Goal: Task Accomplishment & Management: Use online tool/utility

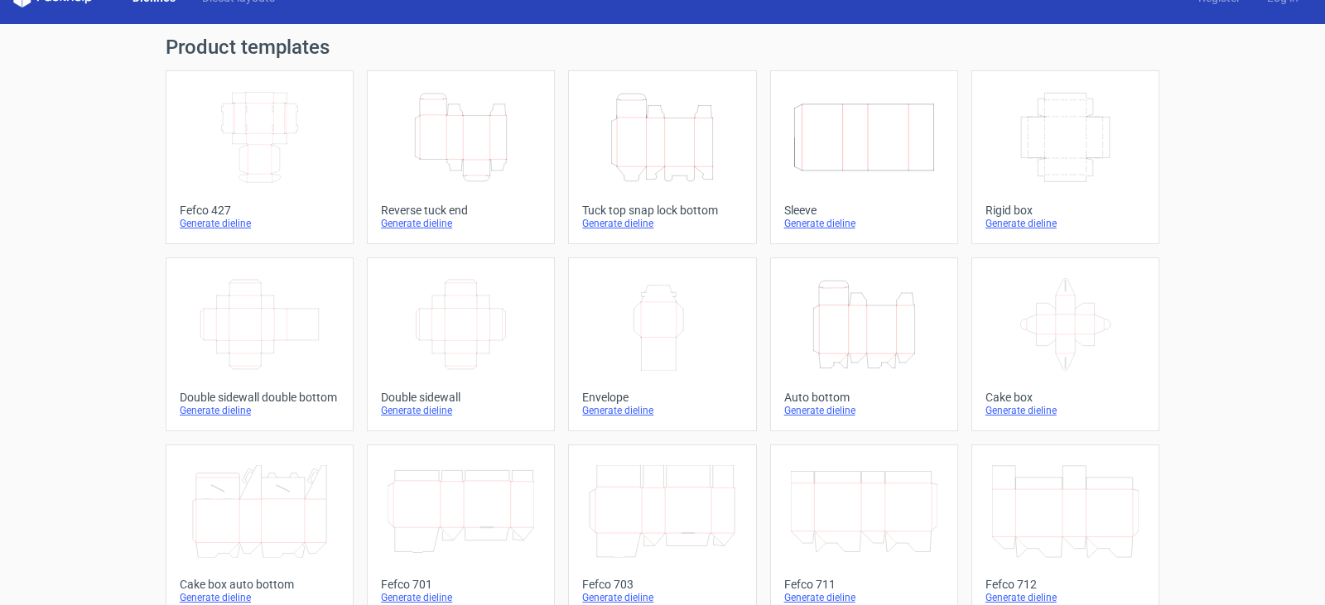
scroll to position [16, 0]
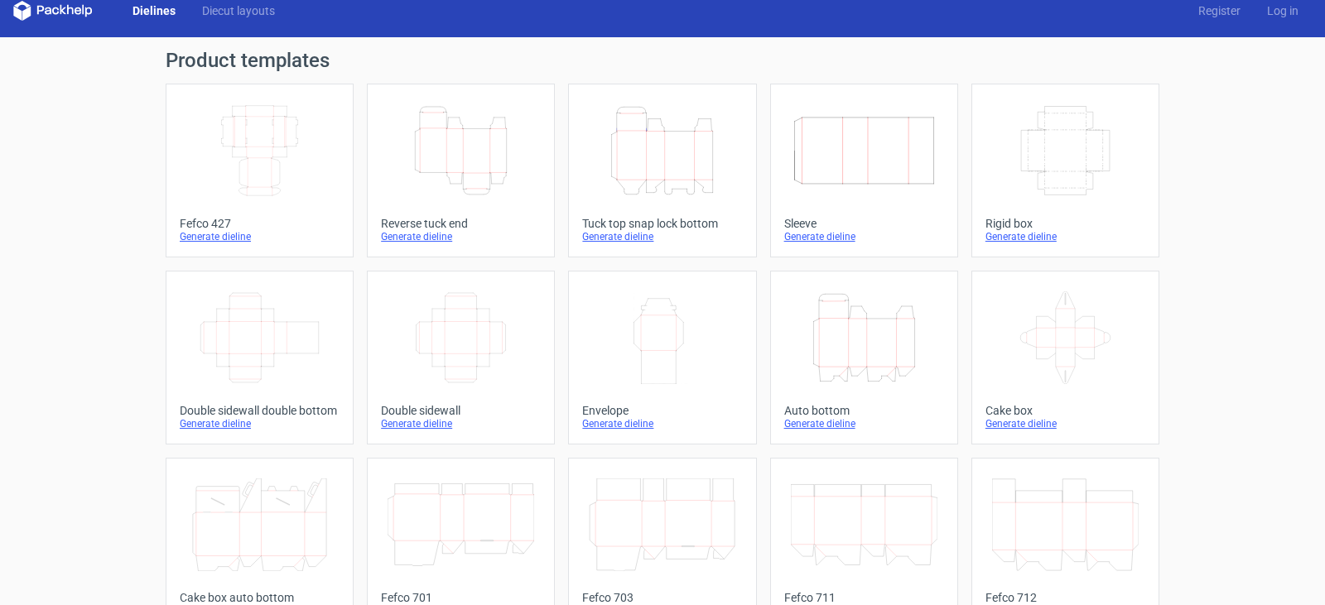
click at [477, 156] on icon "Height Depth Width" at bounding box center [461, 150] width 147 height 93
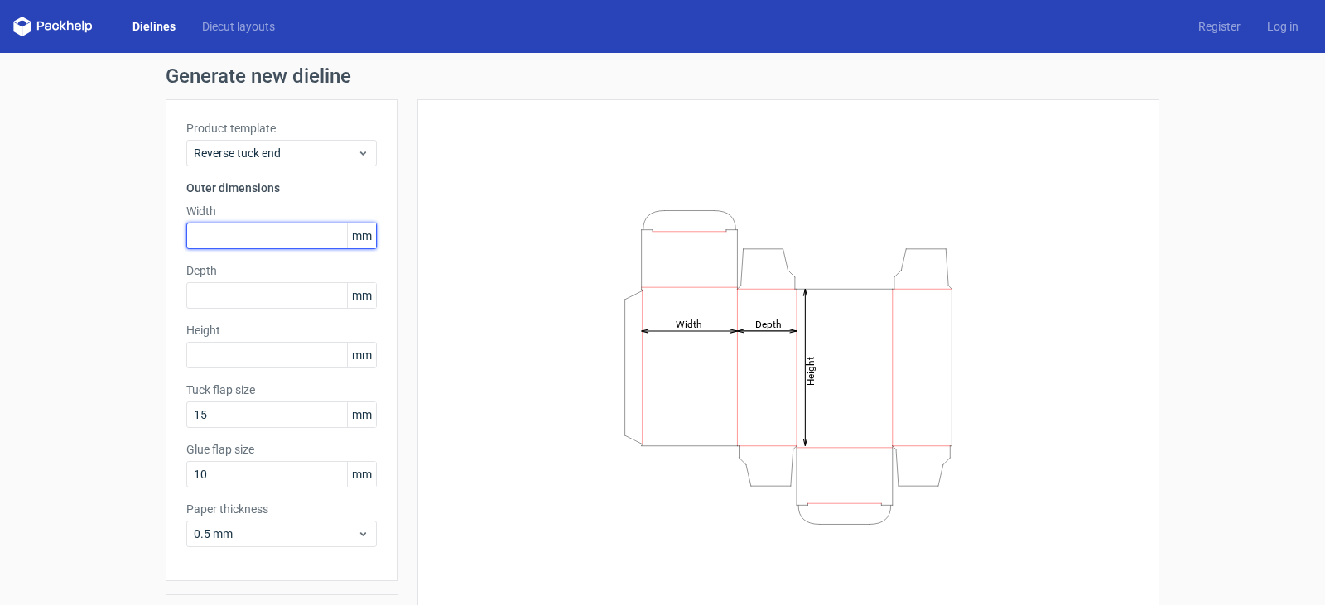
click at [258, 240] on input "text" at bounding box center [281, 236] width 190 height 26
type input "142"
type input "26"
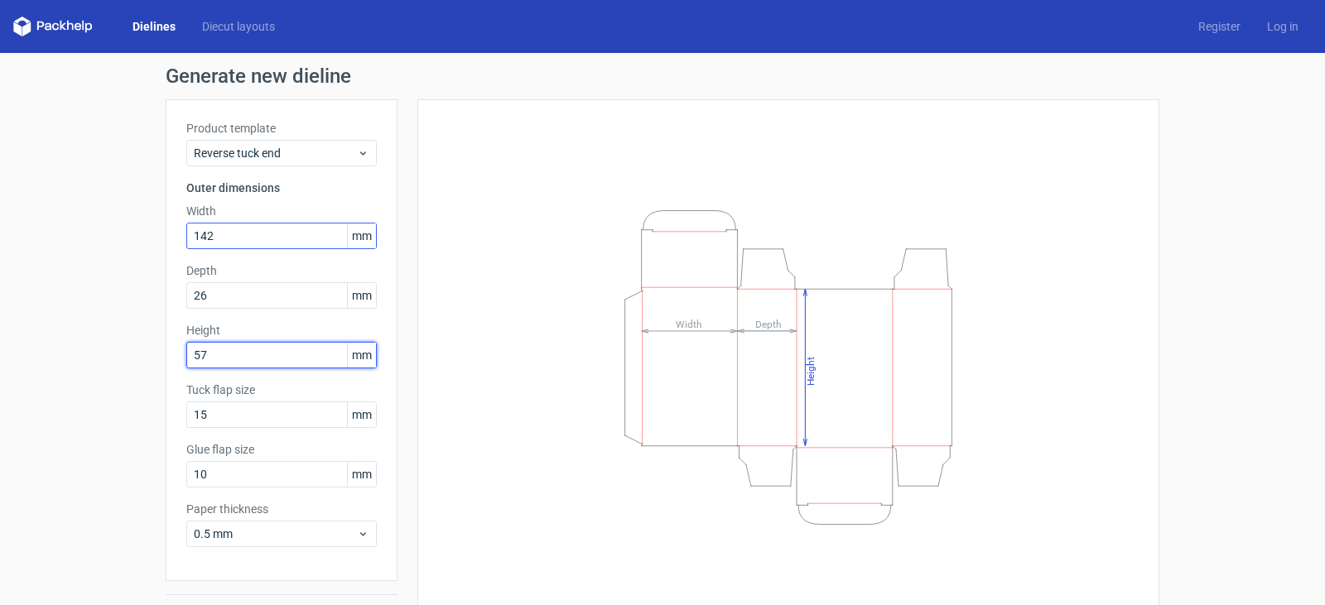
type input "57"
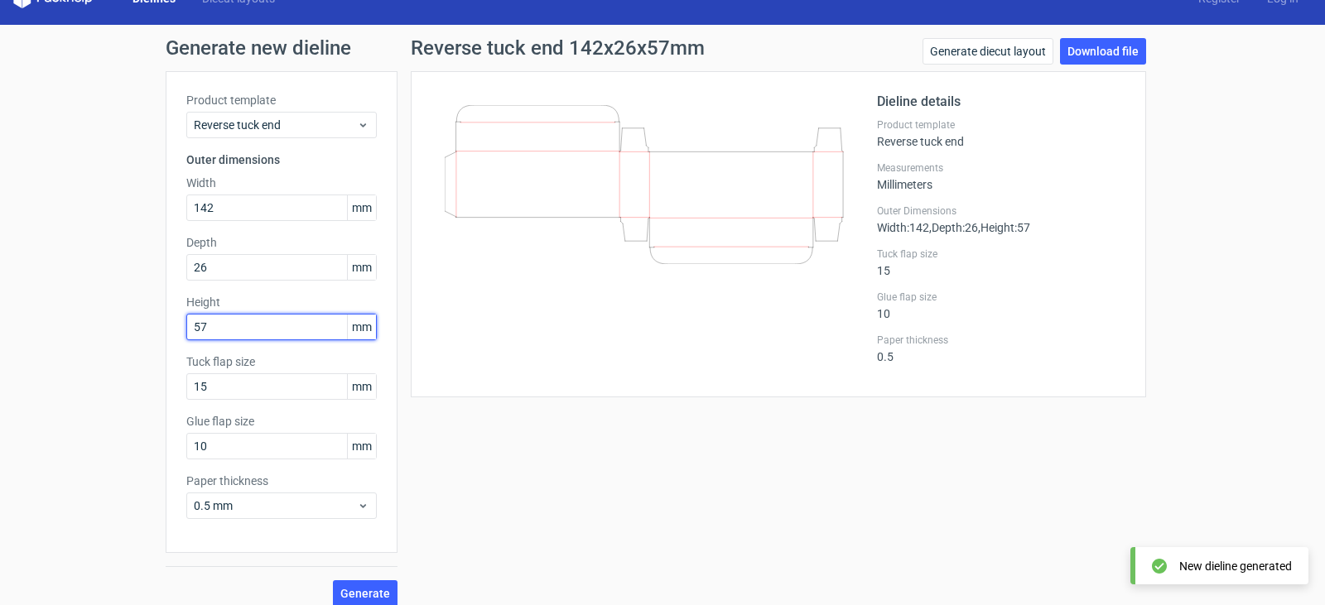
scroll to position [43, 0]
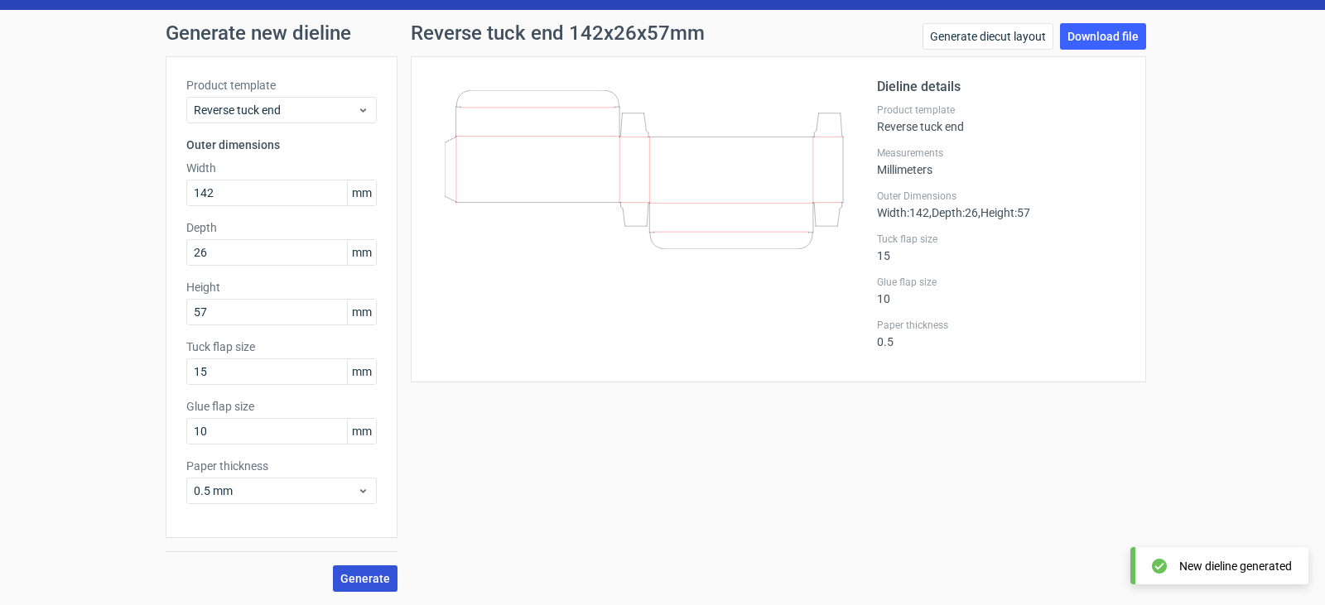
click at [370, 573] on span "Generate" at bounding box center [365, 579] width 50 height 12
drag, startPoint x: 1107, startPoint y: 32, endPoint x: 1098, endPoint y: 38, distance: 10.8
click at [1107, 32] on link "Download file" at bounding box center [1103, 36] width 86 height 26
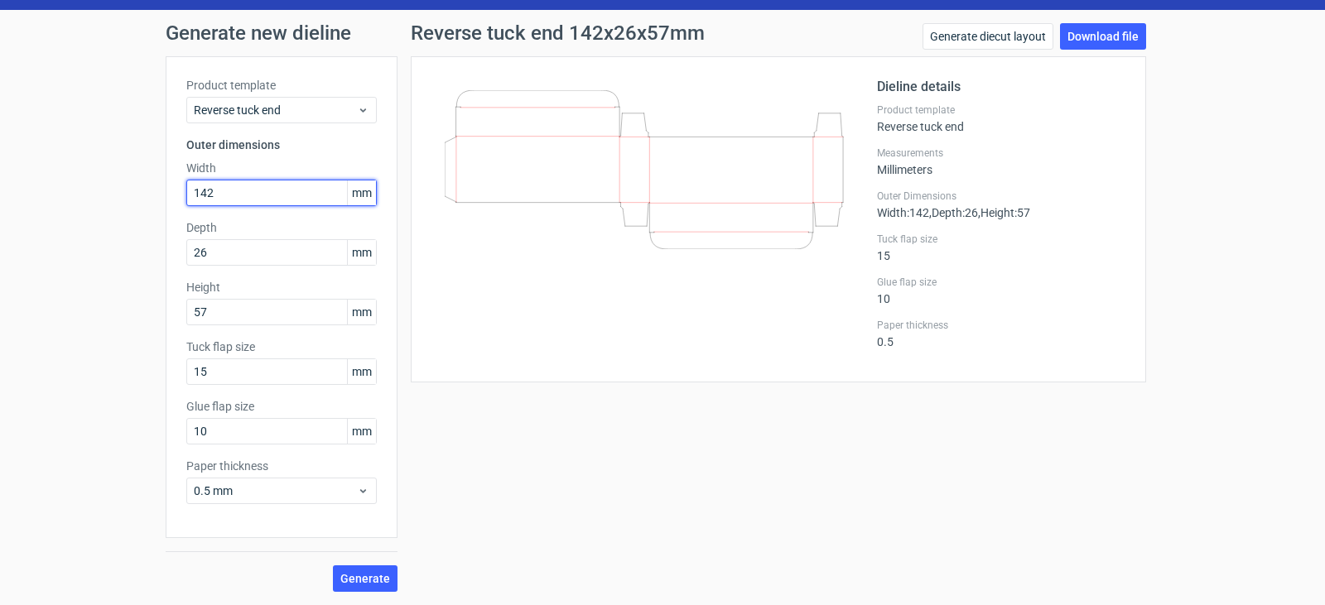
drag, startPoint x: 271, startPoint y: 200, endPoint x: 1, endPoint y: 208, distance: 270.1
click at [3, 208] on div "Generate new dieline Product template Reverse tuck end Outer dimensions Width 1…" at bounding box center [662, 307] width 1325 height 595
type input "57"
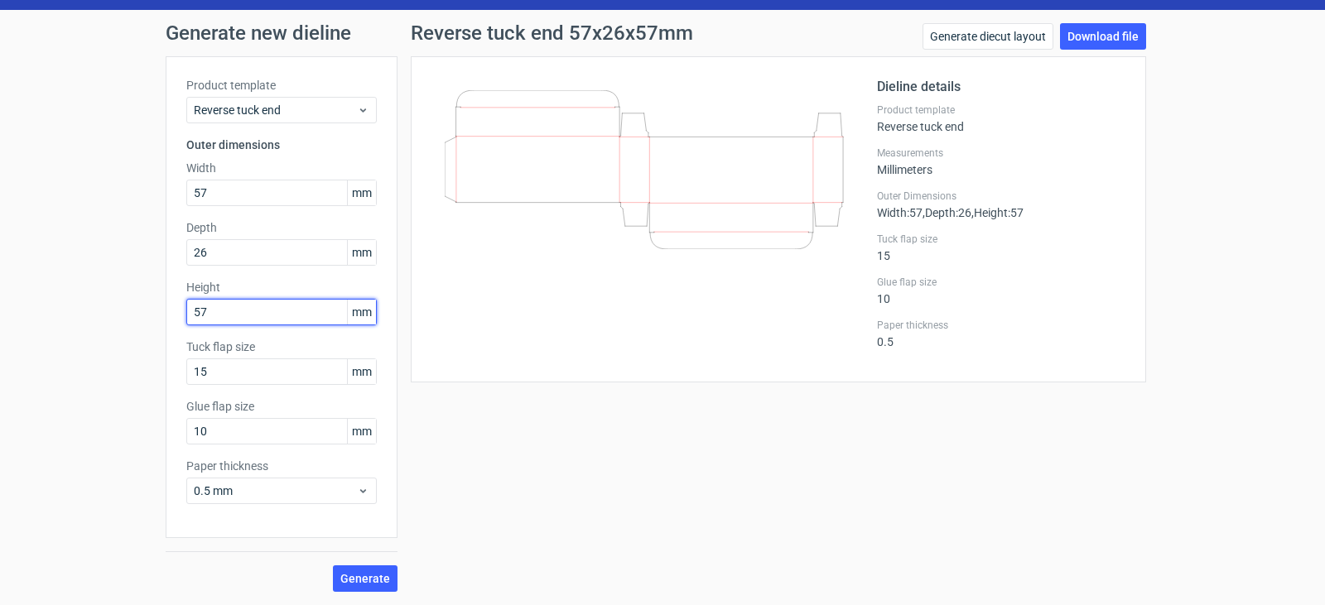
drag, startPoint x: 214, startPoint y: 311, endPoint x: 81, endPoint y: 304, distance: 132.7
click at [89, 305] on div "Generate new dieline Product template Reverse tuck end Outer dimensions Width 5…" at bounding box center [662, 307] width 1325 height 595
type input "142"
click at [359, 577] on span "Generate" at bounding box center [365, 579] width 50 height 12
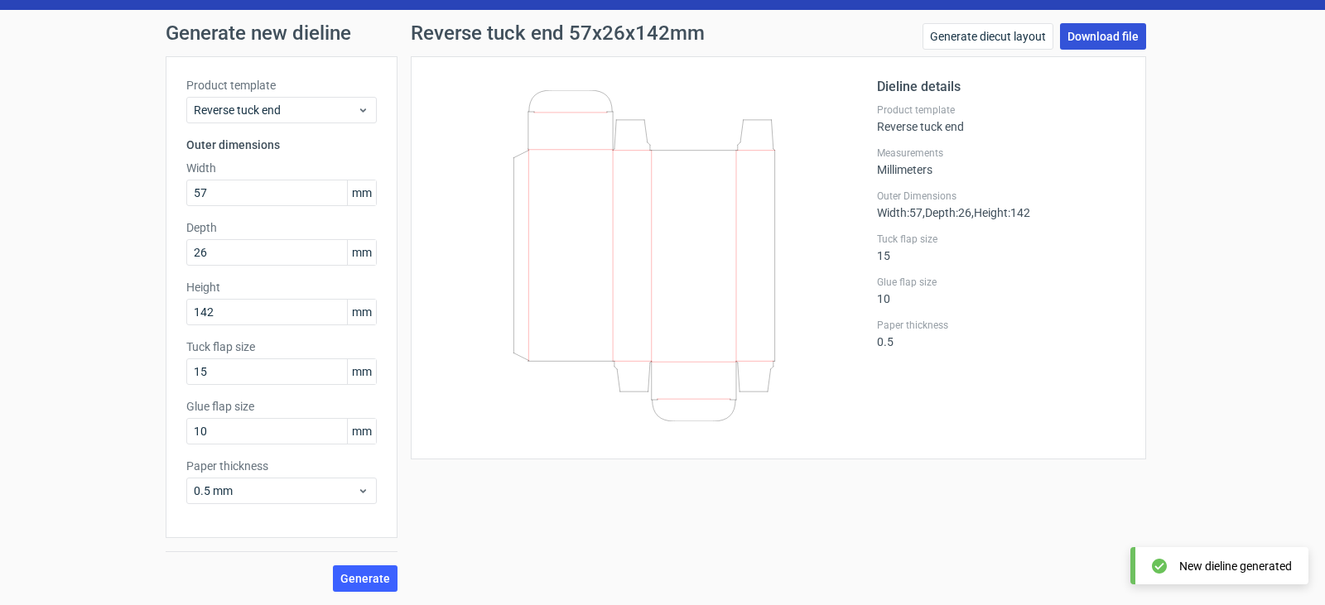
click at [1089, 31] on link "Download file" at bounding box center [1103, 36] width 86 height 26
